Goal: Task Accomplishment & Management: Manage account settings

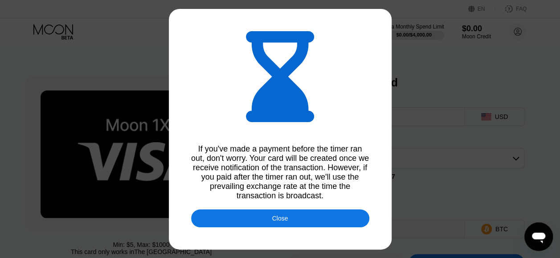
type input "0.00005790"
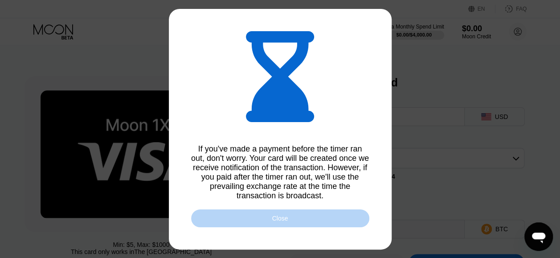
click at [330, 225] on div "Close" at bounding box center [280, 218] width 178 height 18
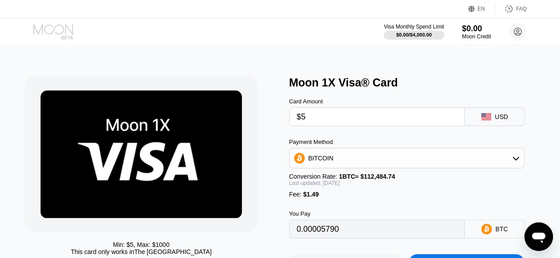
click at [48, 29] on icon at bounding box center [53, 32] width 41 height 16
